Goal: Task Accomplishment & Management: Use online tool/utility

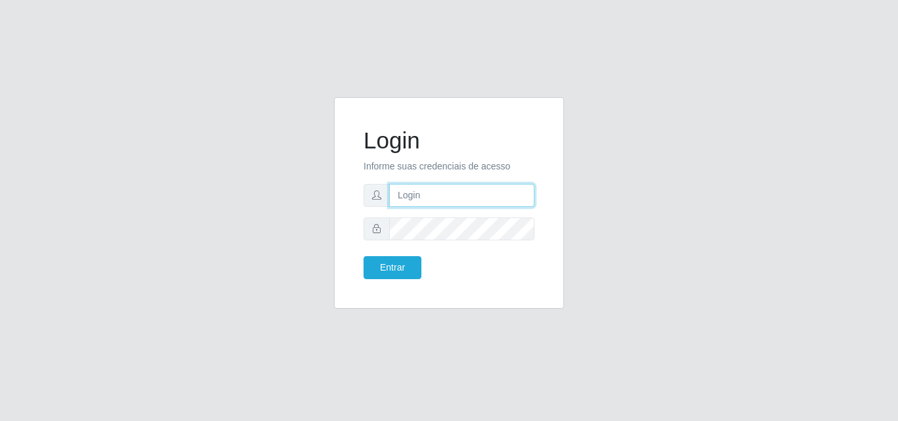
click at [423, 203] on input "text" at bounding box center [461, 195] width 145 height 23
type input "emmanuel@chinatown"
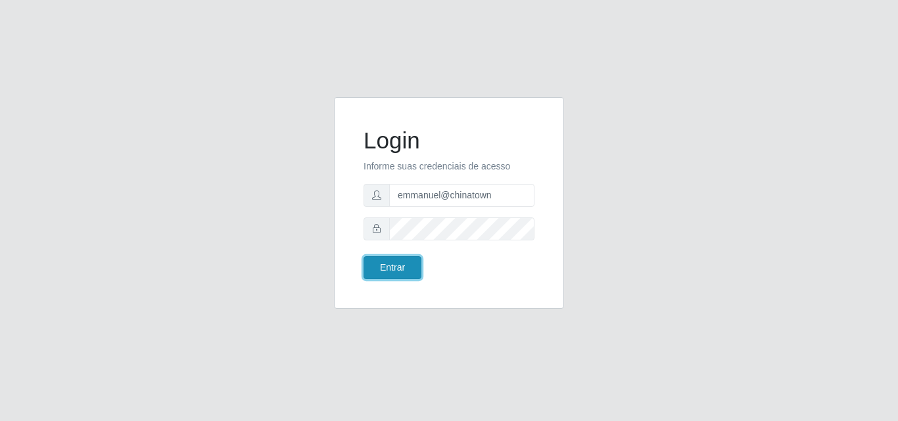
click at [405, 272] on button "Entrar" at bounding box center [393, 267] width 58 height 23
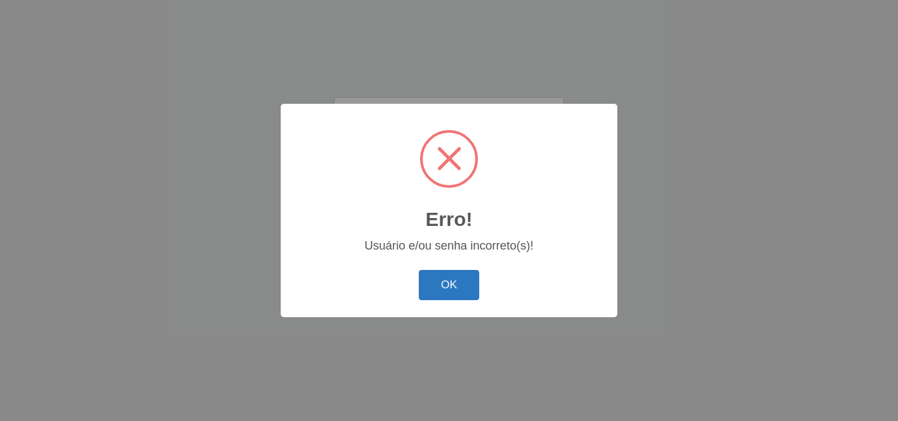
click at [437, 289] on button "OK" at bounding box center [449, 285] width 61 height 31
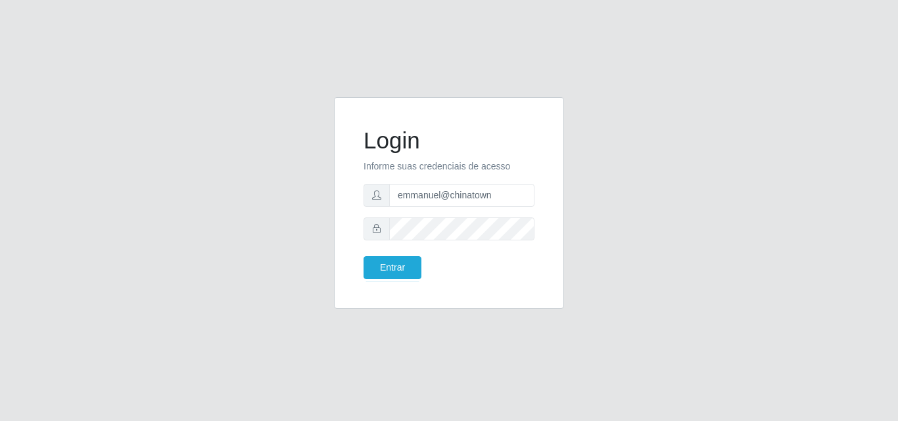
click at [449, 242] on form "Login Informe suas credenciais de acesso [PERSON_NAME] Entrar" at bounding box center [449, 203] width 171 height 153
click at [404, 275] on button "Entrar" at bounding box center [393, 267] width 58 height 23
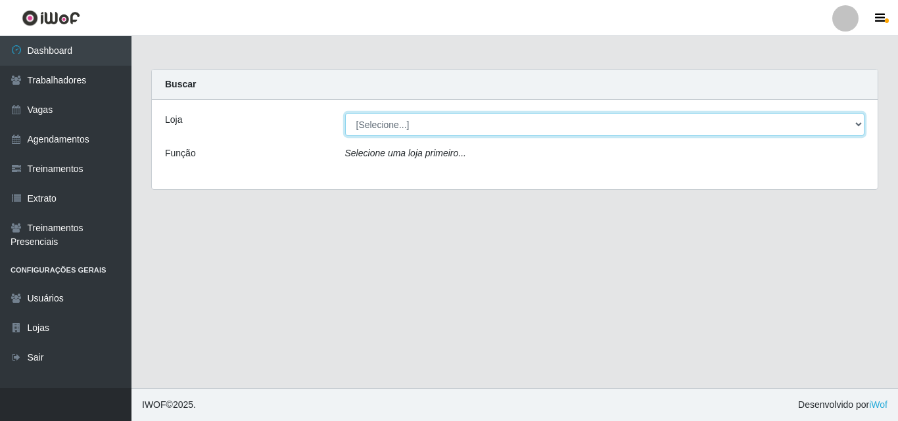
click at [410, 125] on select "[Selecione...] Chinatown Sushimi - [GEOGRAPHIC_DATA]" at bounding box center [605, 124] width 520 height 23
select select "357"
click at [345, 113] on select "[Selecione...] Chinatown Sushimi - [GEOGRAPHIC_DATA]" at bounding box center [605, 124] width 520 height 23
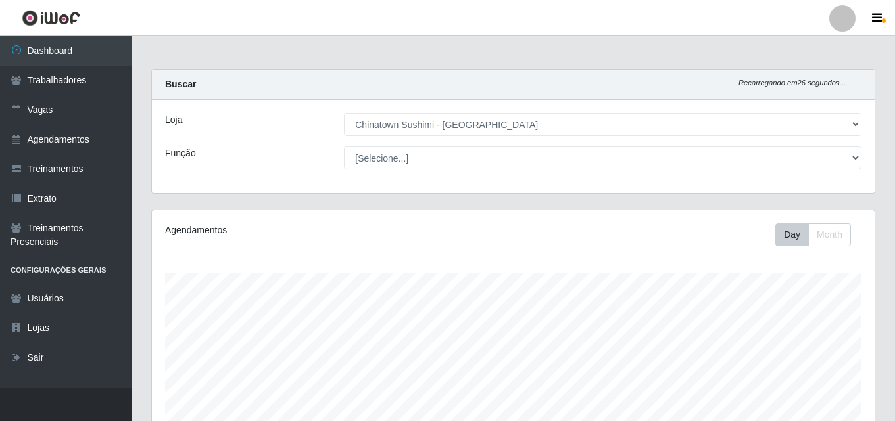
click at [335, 48] on main "Carregando... Buscar Recarregando em 26 segundos... Loja [Selecione...] Chinato…" at bounding box center [513, 321] width 763 height 570
drag, startPoint x: 815, startPoint y: 0, endPoint x: 516, endPoint y: 13, distance: 299.5
click at [516, 13] on header "Perfil Alterar Senha Sair" at bounding box center [447, 18] width 895 height 36
